Goal: Task Accomplishment & Management: Manage account settings

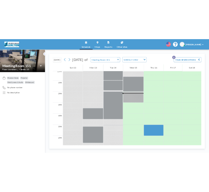
scroll to position [331, 0]
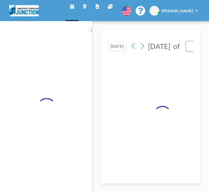
type input "Meeting Room 151"
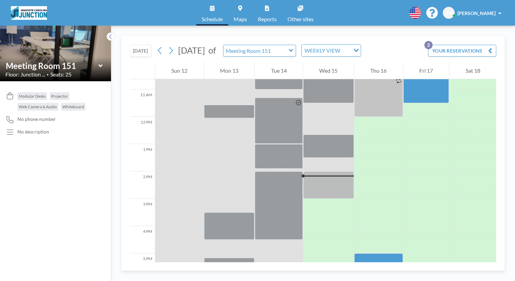
scroll to position [309, 0]
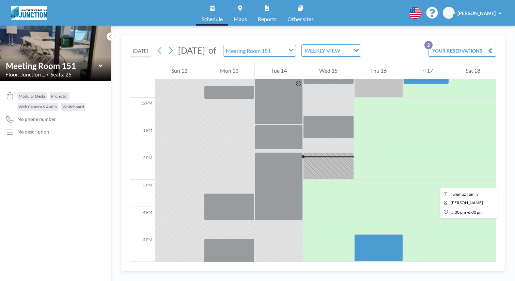
click at [209, 192] on div at bounding box center [379, 247] width 49 height 27
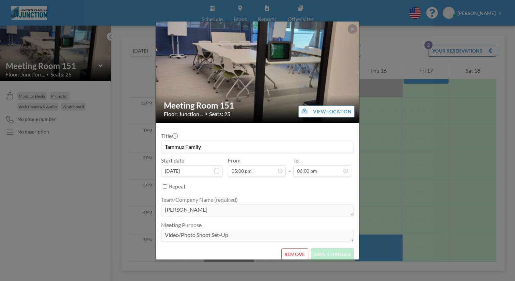
click at [209, 192] on button "REMOVE" at bounding box center [295, 254] width 27 height 12
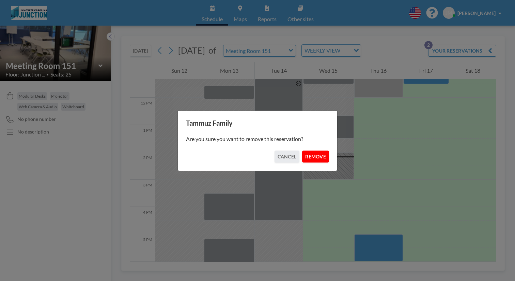
click at [209, 156] on button "REMOVE" at bounding box center [315, 156] width 27 height 12
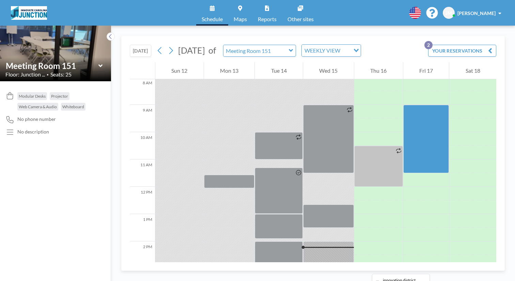
scroll to position [226, 0]
